Goal: Information Seeking & Learning: Learn about a topic

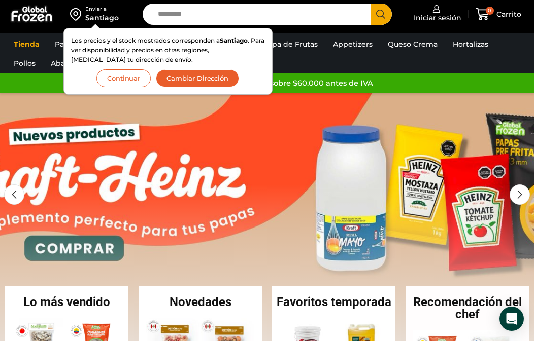
click at [128, 78] on button "Continuar" at bounding box center [123, 79] width 54 height 18
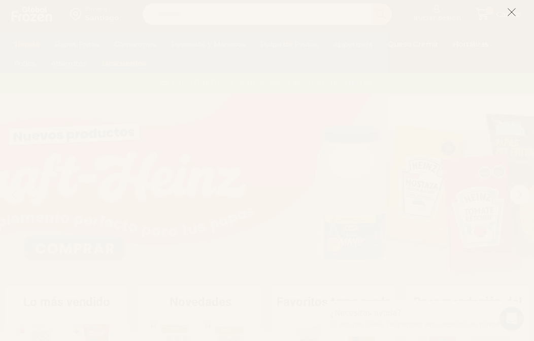
click at [510, 7] on button at bounding box center [511, 12] width 9 height 22
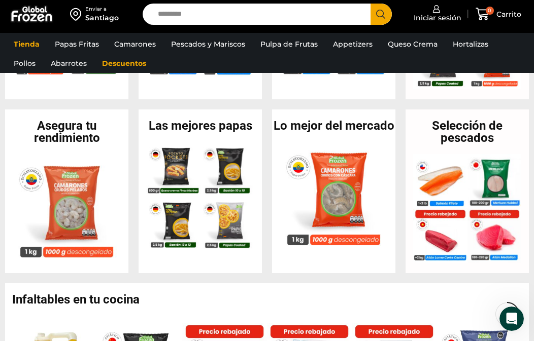
scroll to position [357, 0]
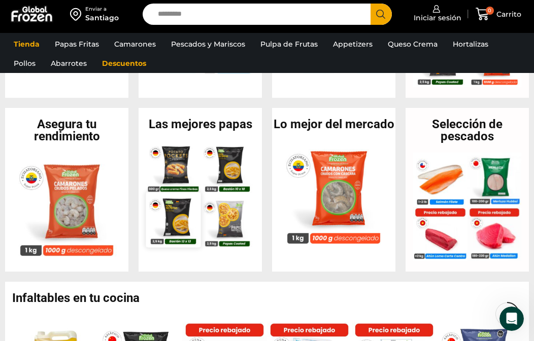
click at [178, 197] on img at bounding box center [173, 219] width 54 height 54
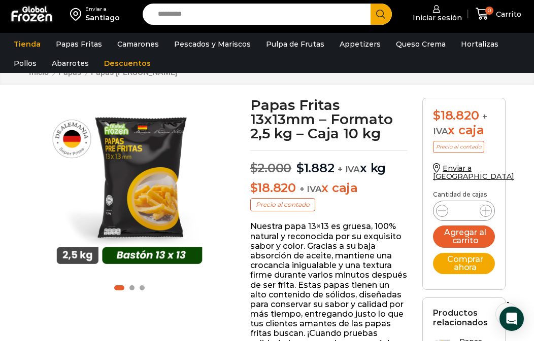
scroll to position [41, 0]
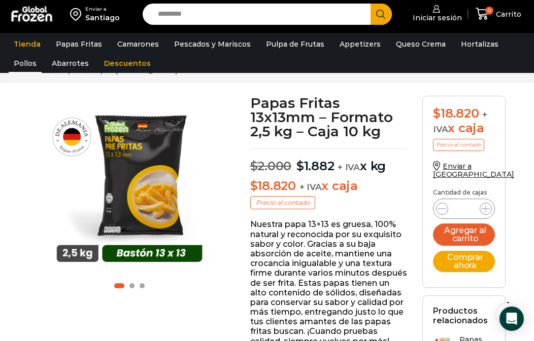
click at [27, 61] on link "Pollos" at bounding box center [25, 63] width 33 height 19
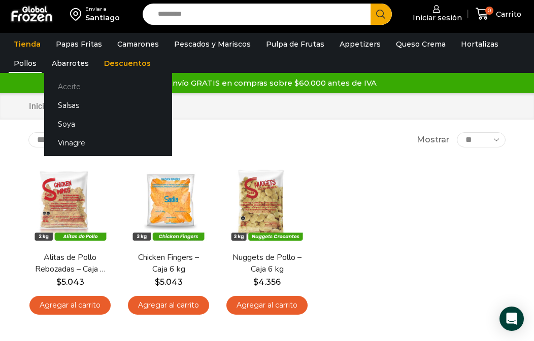
click at [64, 83] on link "Aceite" at bounding box center [108, 87] width 128 height 19
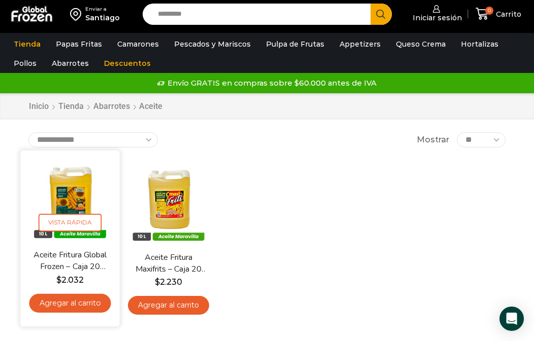
click at [73, 253] on link "Aceite Fritura Global Frozen – Caja 20 litros" at bounding box center [70, 262] width 76 height 24
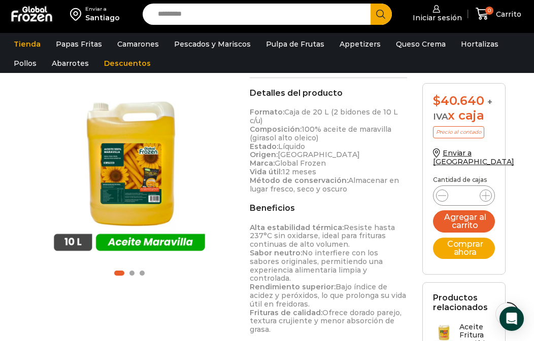
scroll to position [91, 0]
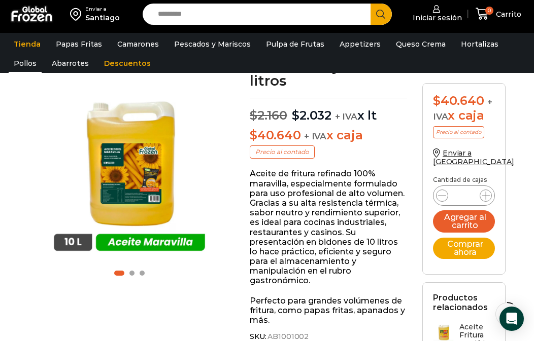
click at [20, 66] on link "Pollos" at bounding box center [25, 63] width 33 height 19
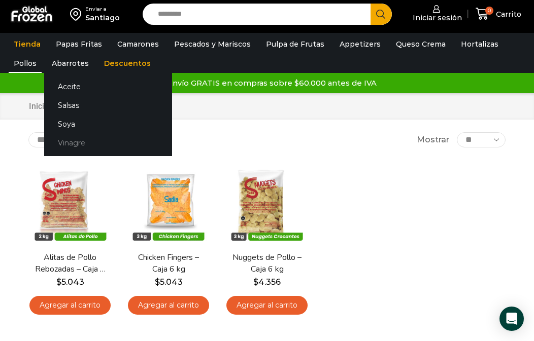
click at [77, 142] on link "Vinagre" at bounding box center [108, 142] width 128 height 19
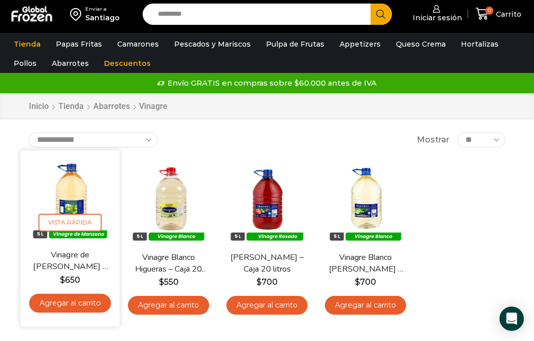
click at [93, 262] on link "Vinagre de [PERSON_NAME] – Caja 20 litros" at bounding box center [70, 262] width 76 height 24
